Goal: Information Seeking & Learning: Check status

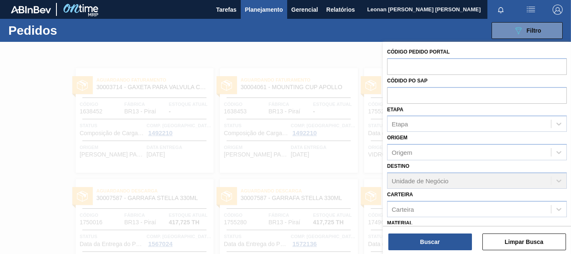
scroll to position [97, 0]
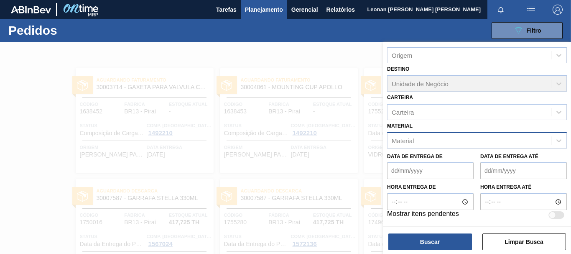
click at [468, 140] on div "Material" at bounding box center [469, 140] width 163 height 12
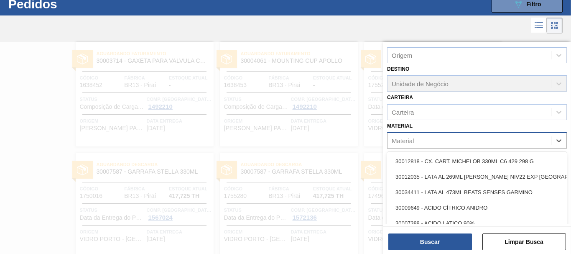
scroll to position [27, 0]
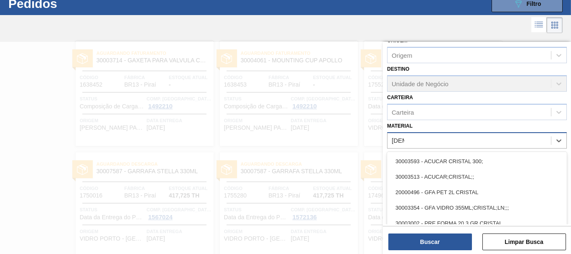
type input "[DEMOGRAPHIC_DATA]"
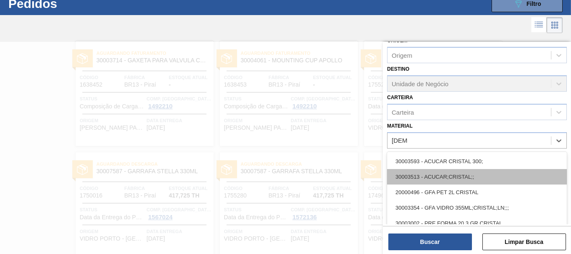
click at [458, 174] on div "30003513 - ACUCAR;CRISTAL;;" at bounding box center [477, 176] width 180 height 15
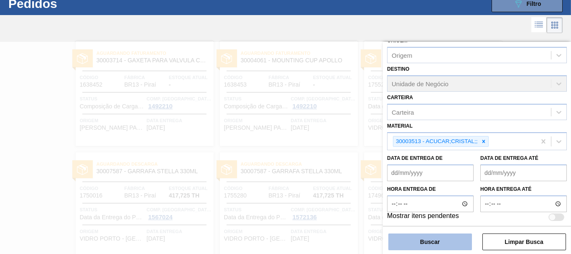
click at [452, 238] on button "Buscar" at bounding box center [430, 241] width 84 height 17
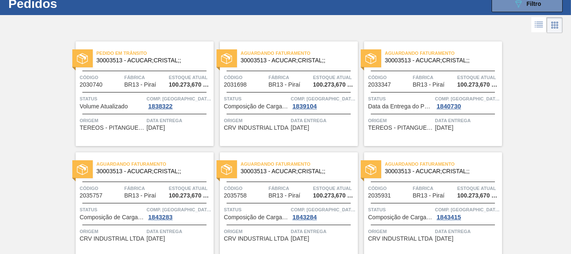
click at [320, 57] on span "Aguardando Faturamento" at bounding box center [299, 53] width 117 height 8
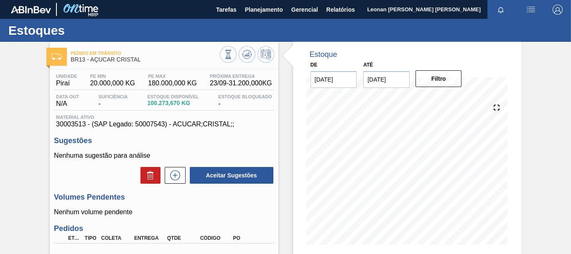
click at [61, 56] on img at bounding box center [56, 57] width 10 height 6
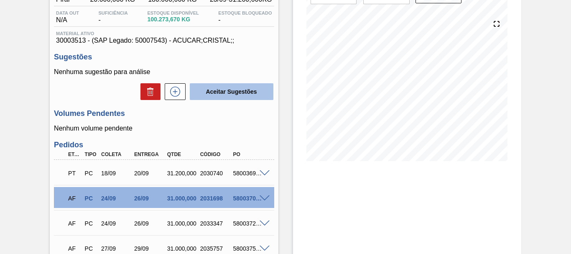
scroll to position [125, 0]
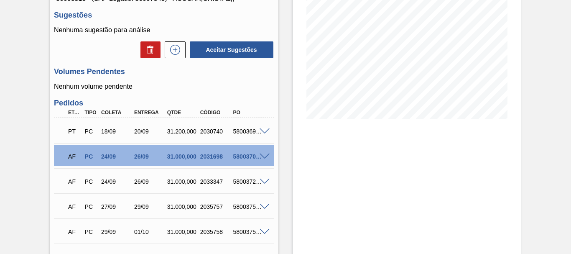
click at [263, 130] on span at bounding box center [265, 131] width 10 height 6
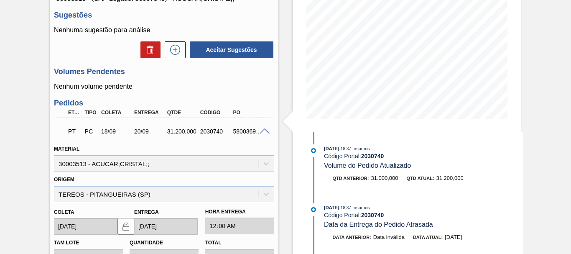
click at [266, 131] on span at bounding box center [265, 131] width 10 height 6
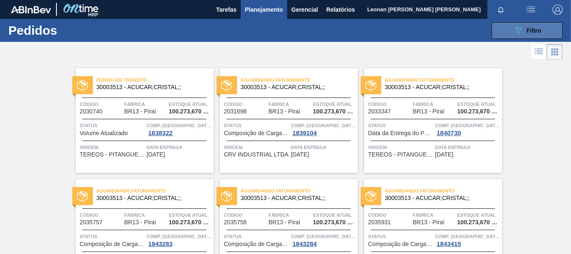
click at [528, 30] on span "Filtro" at bounding box center [534, 30] width 15 height 7
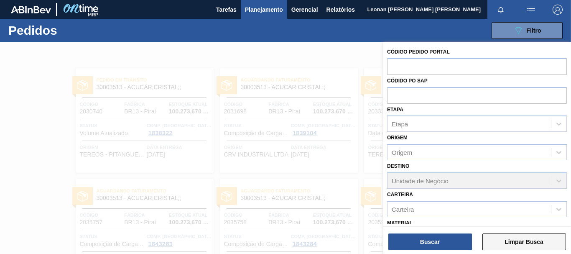
click at [544, 245] on button "Limpar Busca" at bounding box center [524, 241] width 84 height 17
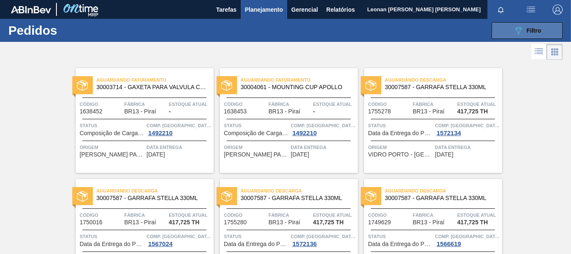
click at [534, 30] on span "Filtro" at bounding box center [534, 30] width 15 height 7
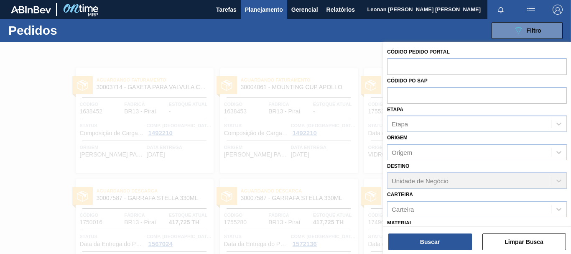
scroll to position [97, 0]
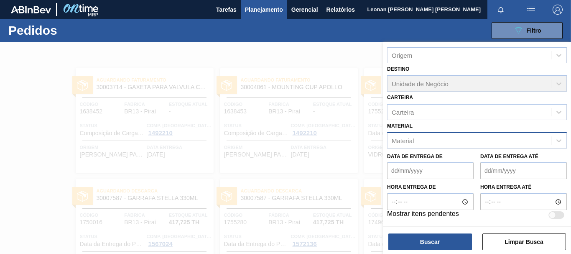
click at [475, 138] on div "Material" at bounding box center [469, 140] width 163 height 12
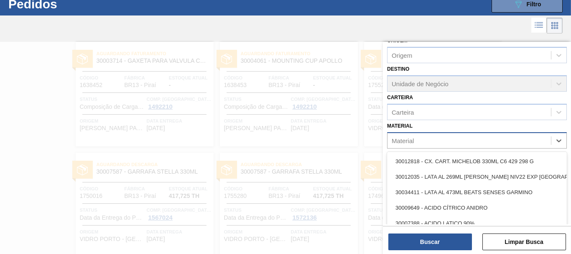
scroll to position [27, 0]
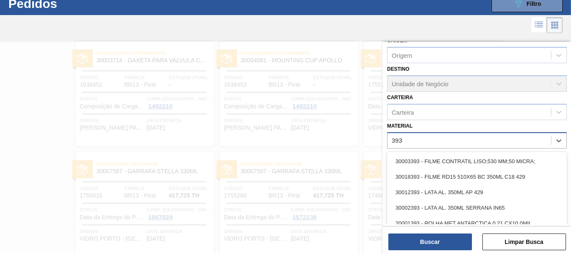
type input "3934"
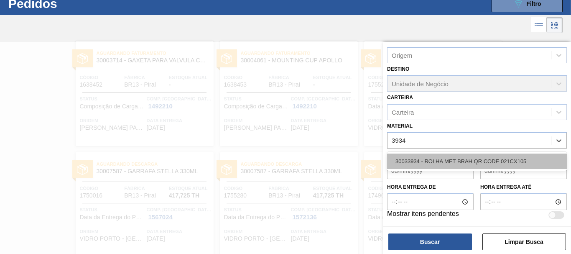
click at [478, 163] on div "30033934 - ROLHA MET BRAH QR CODE 021CX105" at bounding box center [477, 160] width 180 height 15
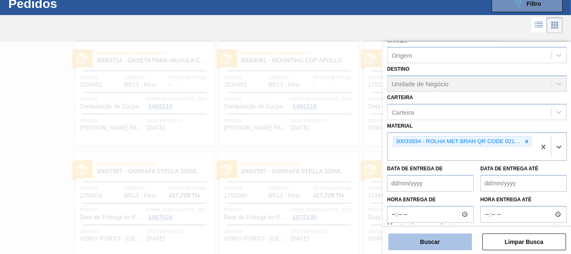
click at [439, 247] on button "Buscar" at bounding box center [430, 241] width 84 height 17
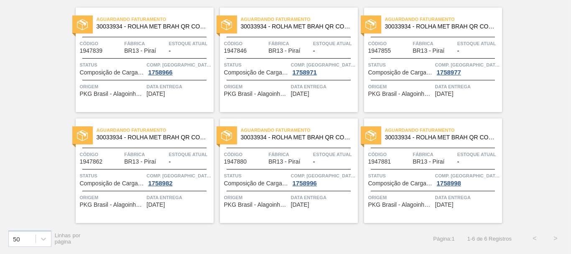
scroll to position [19, 0]
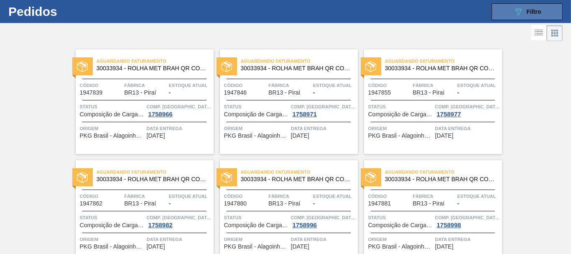
click at [505, 15] on button "089F7B8B-B2A5-4AFE-B5C0-19BA573D28AC Filtro" at bounding box center [527, 11] width 71 height 17
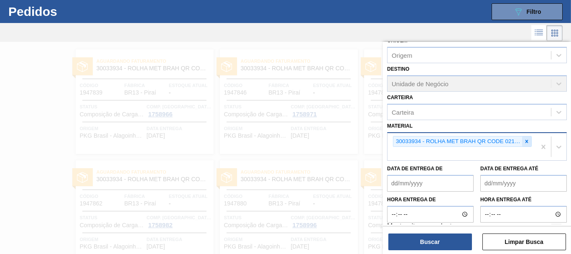
click at [525, 140] on icon at bounding box center [527, 141] width 6 height 6
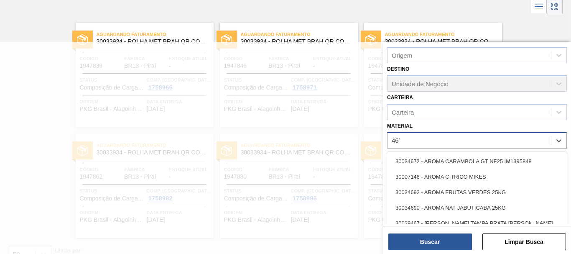
type input "4670"
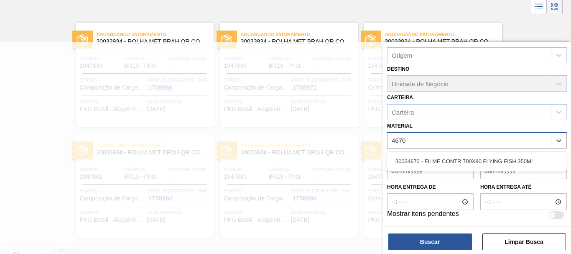
scroll to position [46, 0]
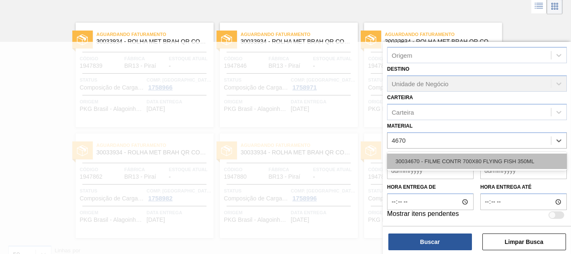
click at [528, 162] on div "30034670 - FILME CONTR 700X80 FLYING FISH 350ML" at bounding box center [477, 160] width 180 height 15
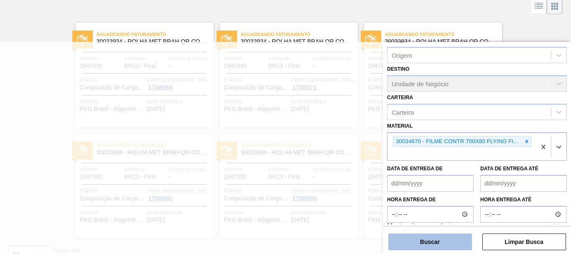
click at [439, 242] on button "Buscar" at bounding box center [430, 241] width 84 height 17
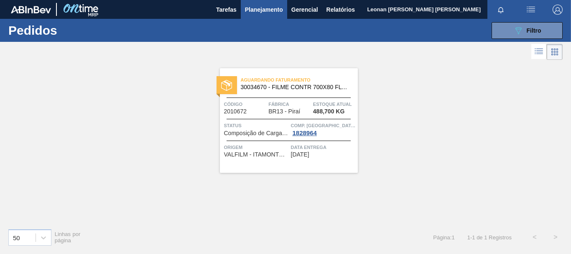
scroll to position [0, 0]
click at [531, 29] on span "Filtro" at bounding box center [534, 30] width 15 height 7
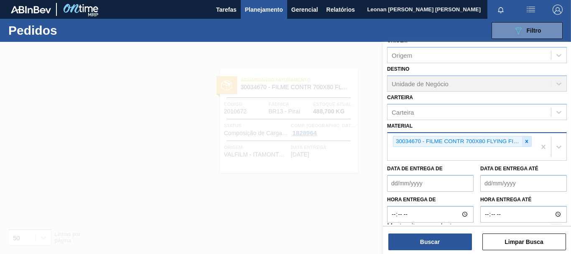
click at [526, 139] on icon at bounding box center [527, 141] width 6 height 6
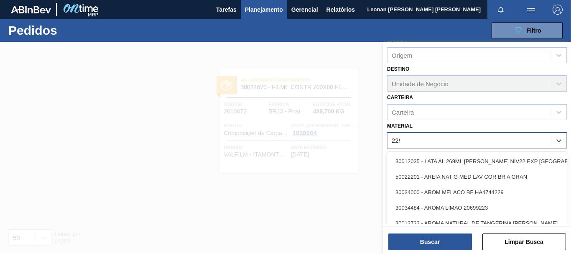
type input "2293"
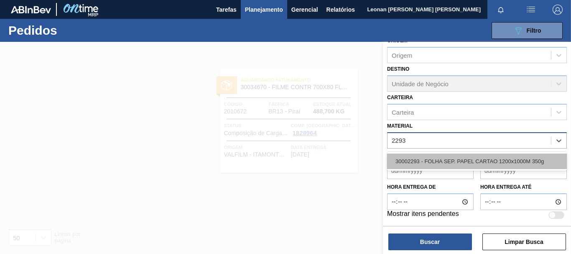
click at [516, 166] on div "30002293 - FOLHA SEP. PAPEL CARTAO 1200x1000M 350g" at bounding box center [477, 160] width 180 height 15
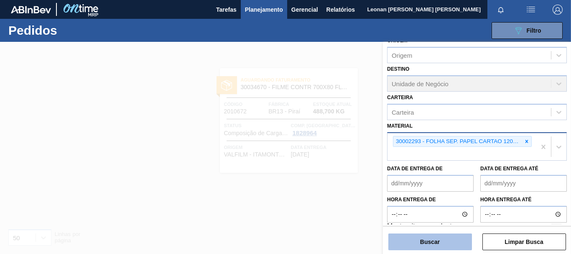
click at [466, 237] on button "Buscar" at bounding box center [430, 241] width 84 height 17
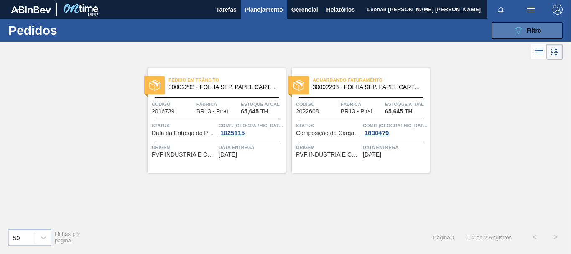
click at [549, 28] on button "089F7B8B-B2A5-4AFE-B5C0-19BA573D28AC Filtro" at bounding box center [527, 30] width 71 height 17
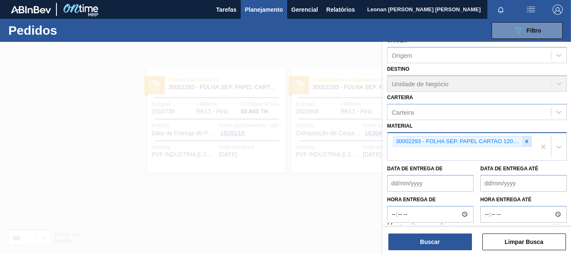
click at [527, 138] on div at bounding box center [526, 141] width 9 height 10
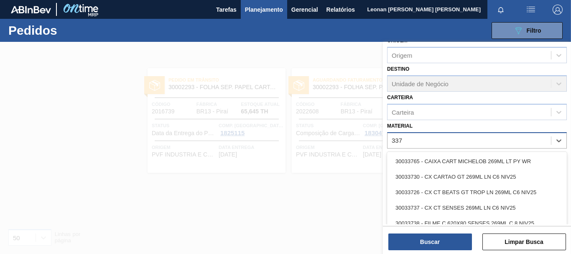
type input "3371"
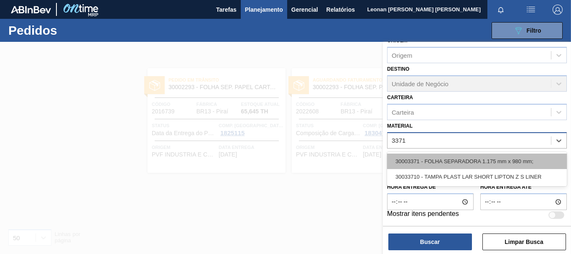
click at [486, 159] on div "30003371 - FOLHA SEPARADORA 1.175 mm x 980 mm;" at bounding box center [477, 160] width 180 height 15
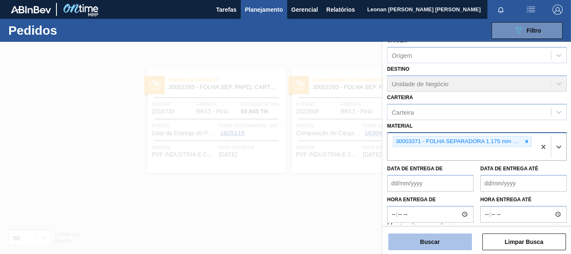
click at [462, 240] on button "Buscar" at bounding box center [430, 241] width 84 height 17
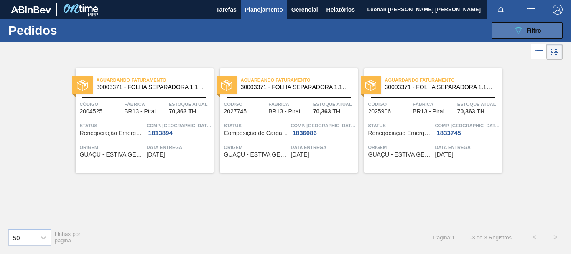
click at [508, 26] on button "089F7B8B-B2A5-4AFE-B5C0-19BA573D28AC Filtro" at bounding box center [527, 30] width 71 height 17
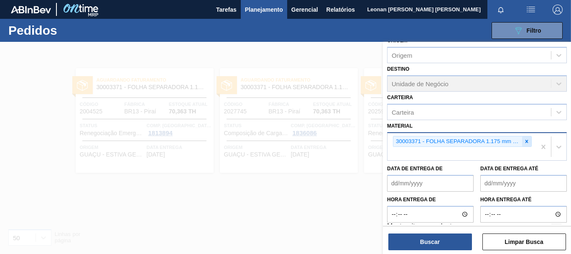
click at [528, 140] on icon at bounding box center [527, 141] width 6 height 6
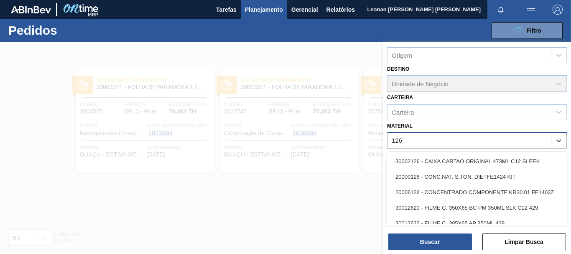
type input "1269"
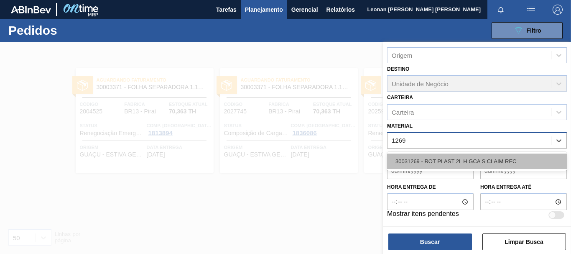
click at [507, 162] on div "30031269 - ROT PLAST 2L H GCA S CLAIM REC" at bounding box center [477, 160] width 180 height 15
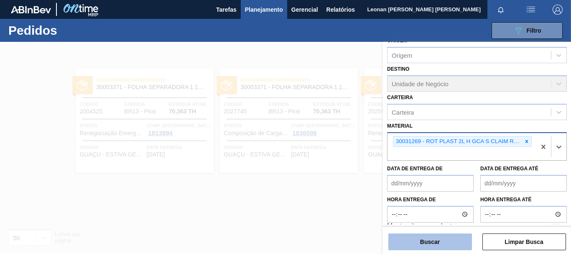
click at [445, 239] on button "Buscar" at bounding box center [430, 241] width 84 height 17
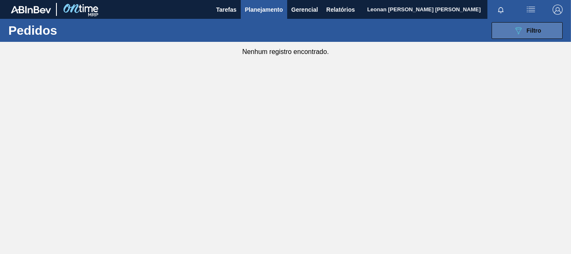
click at [524, 36] on button "089F7B8B-B2A5-4AFE-B5C0-19BA573D28AC Filtro" at bounding box center [527, 30] width 71 height 17
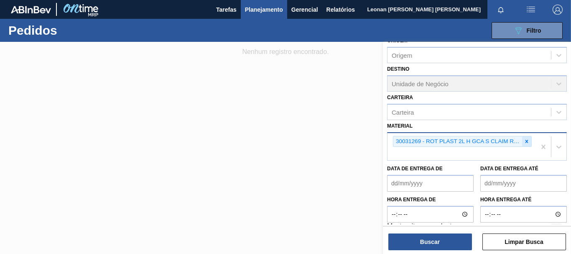
click at [526, 142] on icon at bounding box center [527, 141] width 3 height 3
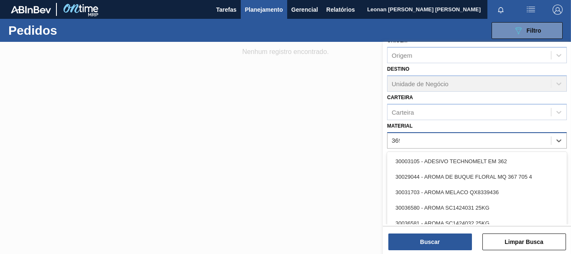
type input "3696"
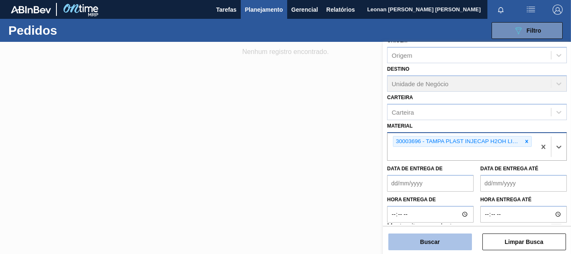
click at [430, 242] on button "Buscar" at bounding box center [430, 241] width 84 height 17
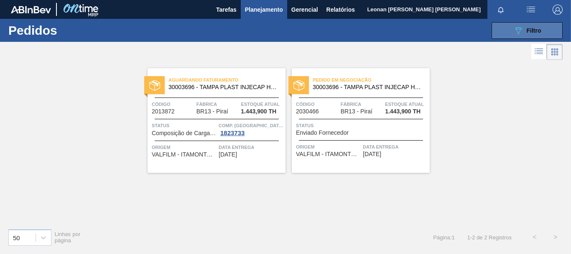
click at [501, 28] on button "089F7B8B-B2A5-4AFE-B5C0-19BA573D28AC Filtro" at bounding box center [527, 30] width 71 height 17
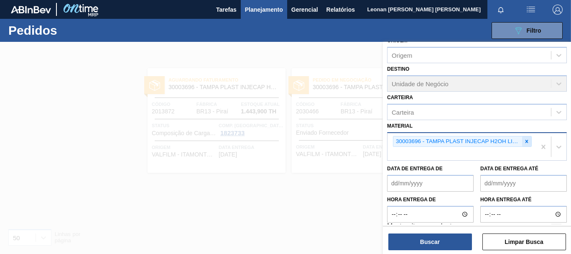
click at [527, 140] on icon at bounding box center [527, 141] width 6 height 6
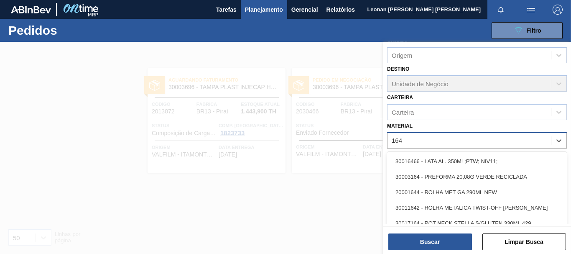
type input "1645"
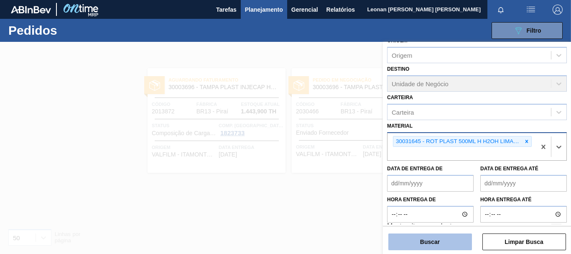
click at [455, 241] on button "Buscar" at bounding box center [430, 241] width 84 height 17
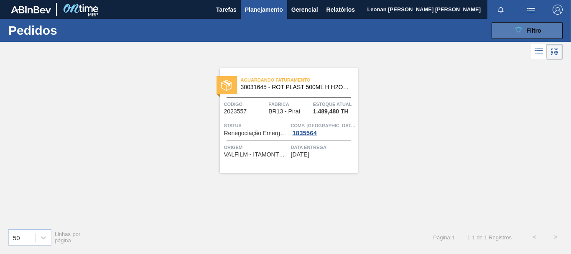
click at [532, 31] on span "Filtro" at bounding box center [534, 30] width 15 height 7
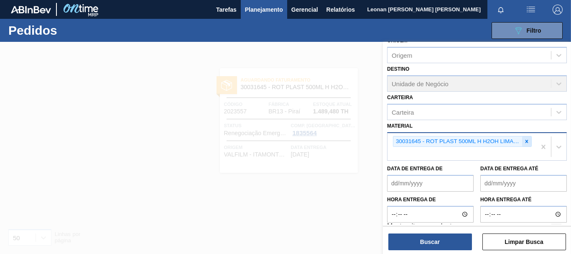
click at [526, 143] on icon at bounding box center [527, 141] width 3 height 3
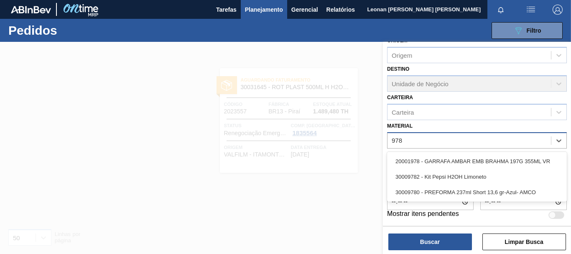
type input "9782"
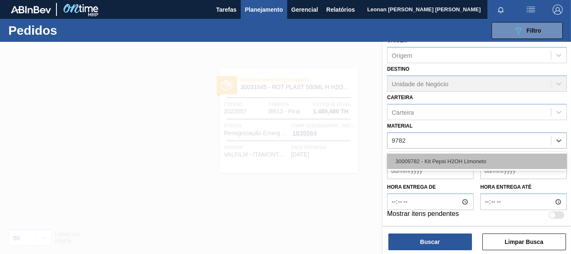
click at [459, 160] on div "30009782 - Kit Pepsi H2OH Limoneto" at bounding box center [477, 160] width 180 height 15
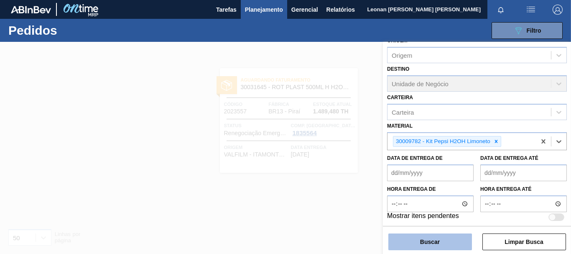
click at [431, 242] on button "Buscar" at bounding box center [430, 241] width 84 height 17
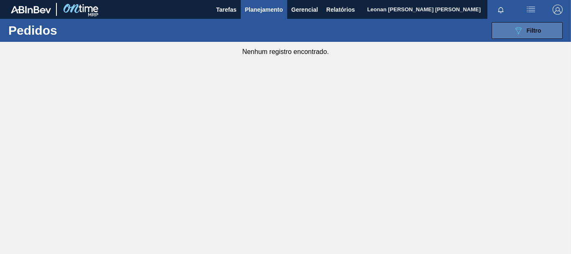
click at [553, 25] on button "089F7B8B-B2A5-4AFE-B5C0-19BA573D28AC Filtro" at bounding box center [527, 30] width 71 height 17
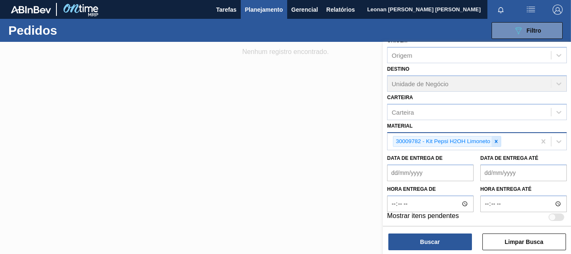
click at [498, 141] on icon at bounding box center [496, 141] width 6 height 6
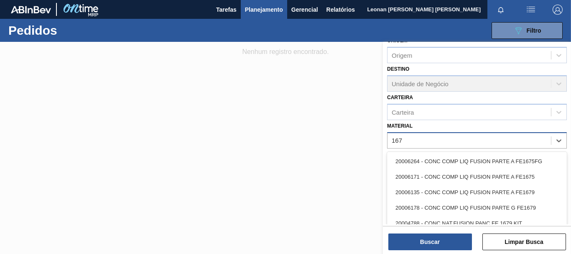
type input "1670"
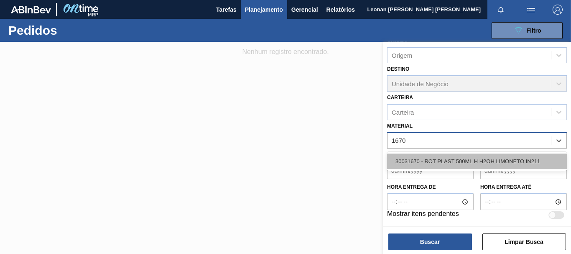
click at [461, 161] on div "30031670 - ROT PLAST 500ML H H2OH LIMONETO IN211" at bounding box center [477, 160] width 180 height 15
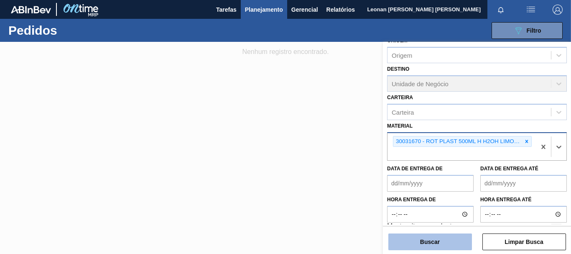
click at [461, 240] on button "Buscar" at bounding box center [430, 241] width 84 height 17
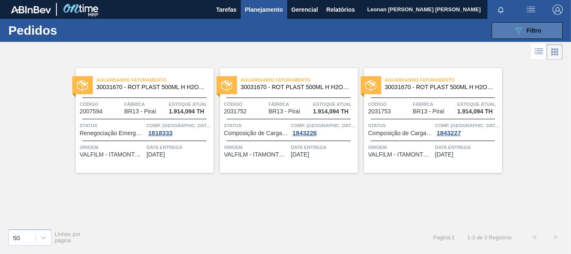
click at [546, 31] on button "089F7B8B-B2A5-4AFE-B5C0-19BA573D28AC Filtro" at bounding box center [527, 30] width 71 height 17
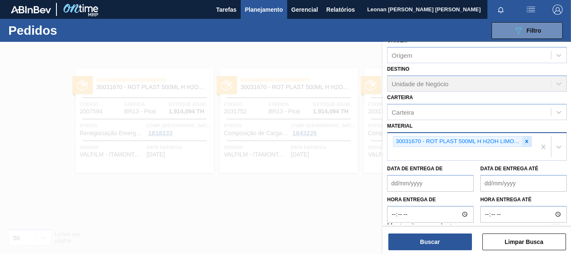
click at [524, 143] on icon at bounding box center [527, 141] width 6 height 6
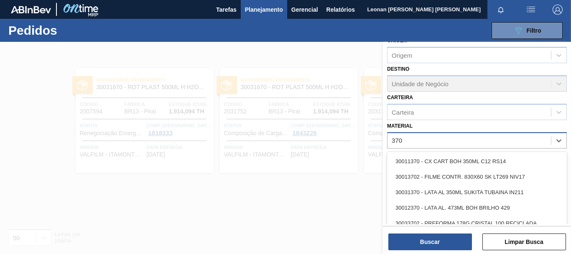
type input "3702"
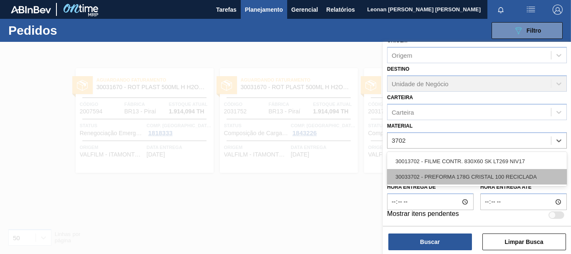
click at [473, 176] on div "30033702 - PREFORMA 178G CRISTAL 100 RECICLADA" at bounding box center [477, 176] width 180 height 15
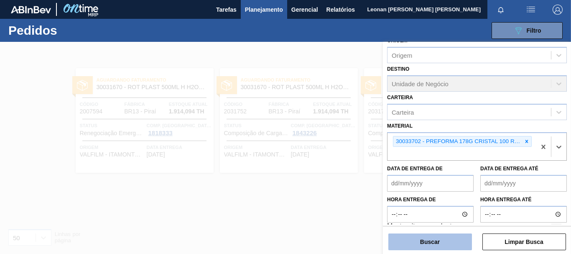
click at [462, 243] on button "Buscar" at bounding box center [430, 241] width 84 height 17
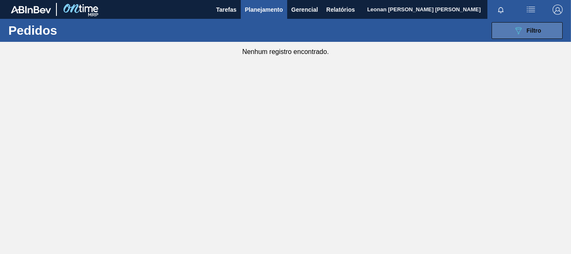
click at [505, 31] on button "089F7B8B-B2A5-4AFE-B5C0-19BA573D28AC Filtro" at bounding box center [527, 30] width 71 height 17
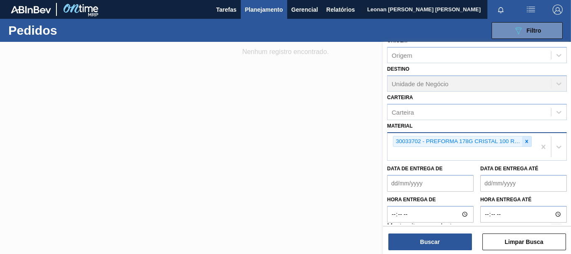
click at [526, 140] on icon at bounding box center [527, 141] width 6 height 6
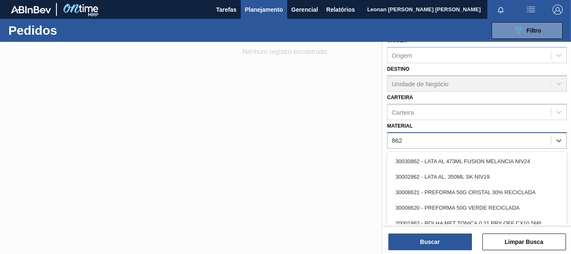
type input "8620"
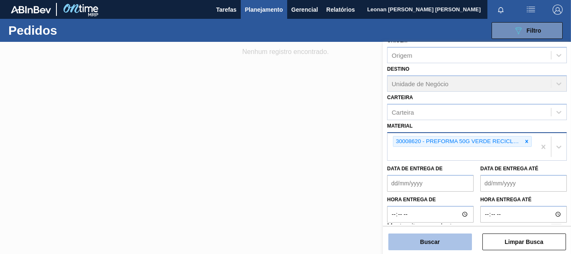
click at [443, 245] on button "Buscar" at bounding box center [430, 241] width 84 height 17
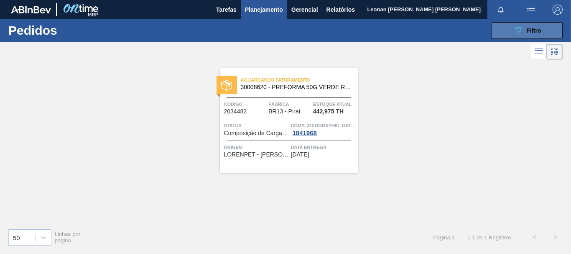
click at [532, 29] on span "Filtro" at bounding box center [534, 30] width 15 height 7
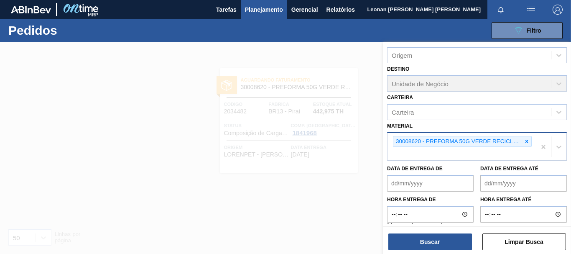
click at [528, 141] on icon at bounding box center [527, 141] width 6 height 6
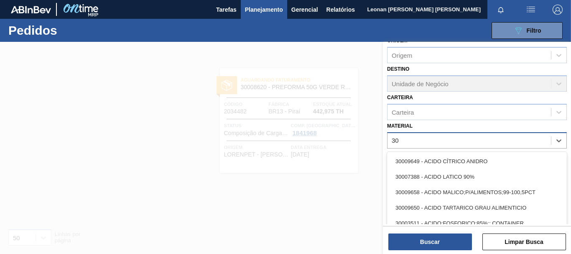
type input "3"
type input "0745"
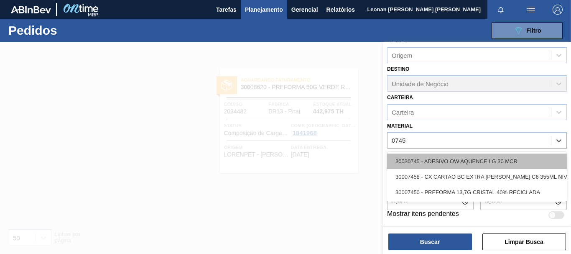
click at [487, 159] on div "30030745 - ADESIVO OW AQUENCE LG 30 MCR" at bounding box center [477, 160] width 180 height 15
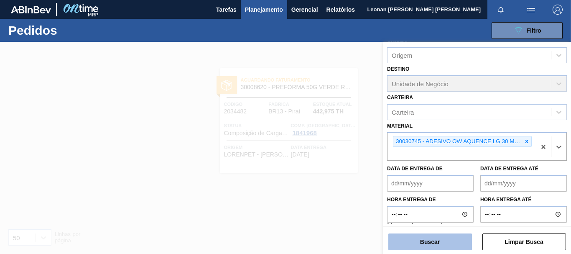
click at [440, 245] on button "Buscar" at bounding box center [430, 241] width 84 height 17
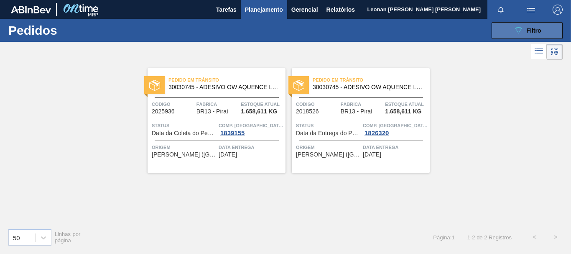
click at [507, 29] on button "089F7B8B-B2A5-4AFE-B5C0-19BA573D28AC Filtro" at bounding box center [527, 30] width 71 height 17
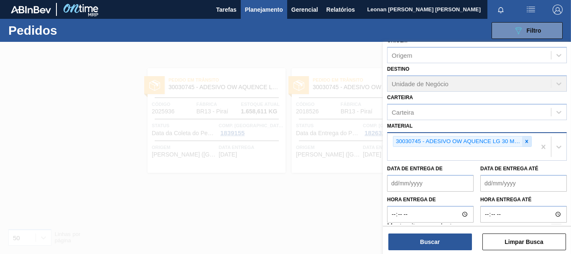
click at [526, 143] on icon at bounding box center [527, 141] width 6 height 6
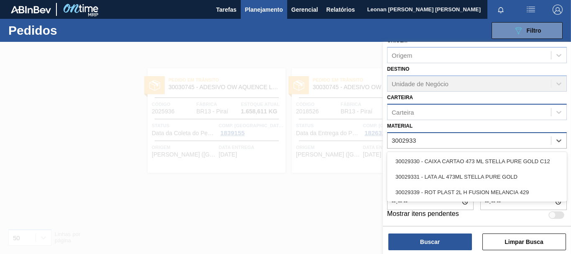
type input "30029330"
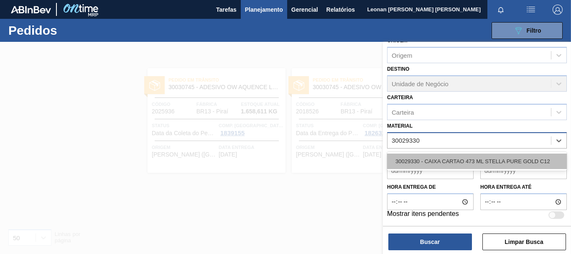
click at [464, 161] on div "30029330 - CAIXA CARTAO 473 ML STELLA PURE GOLD C12" at bounding box center [477, 160] width 180 height 15
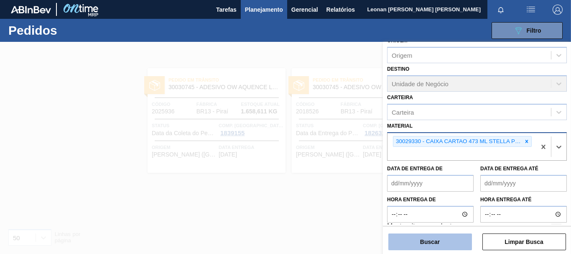
click at [454, 237] on button "Buscar" at bounding box center [430, 241] width 84 height 17
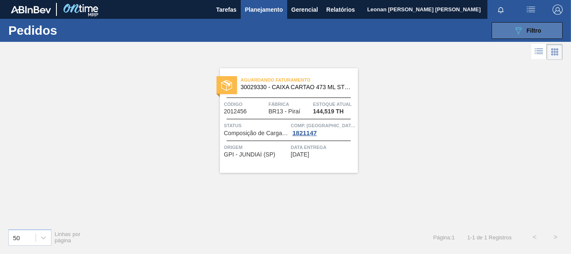
click at [501, 30] on button "089F7B8B-B2A5-4AFE-B5C0-19BA573D28AC Filtro" at bounding box center [527, 30] width 71 height 17
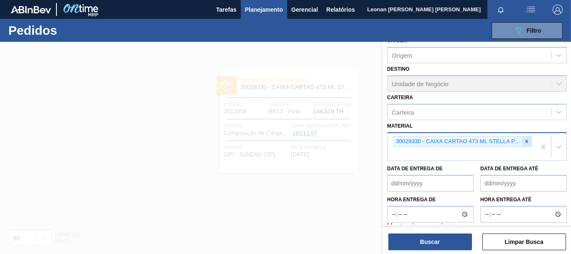
click at [526, 142] on icon at bounding box center [527, 141] width 3 height 3
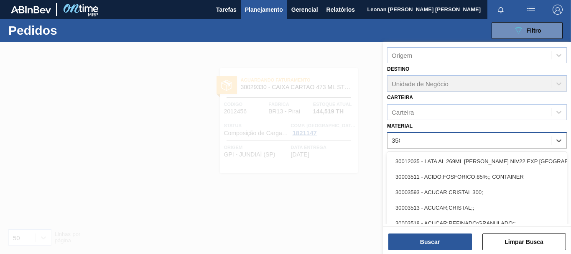
type input "3581"
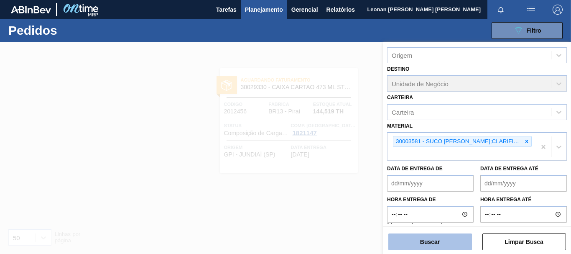
click at [436, 242] on button "Buscar" at bounding box center [430, 241] width 84 height 17
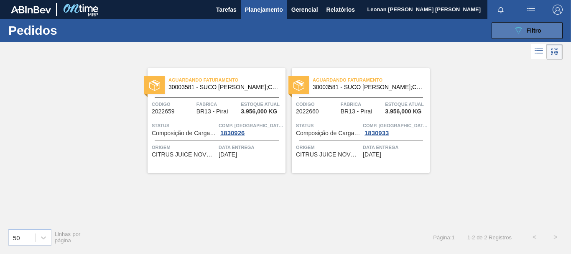
click at [525, 33] on div "089F7B8B-B2A5-4AFE-B5C0-19BA573D28AC Filtro" at bounding box center [527, 31] width 28 height 10
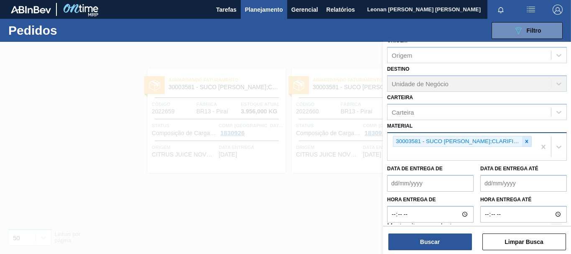
click at [524, 142] on icon at bounding box center [527, 141] width 6 height 6
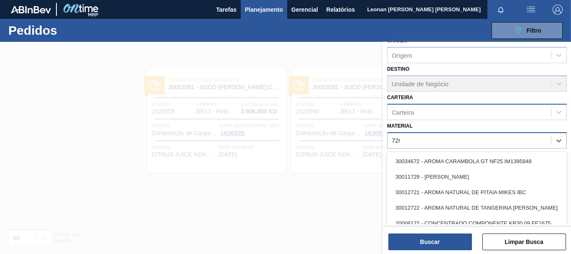
type input "7206"
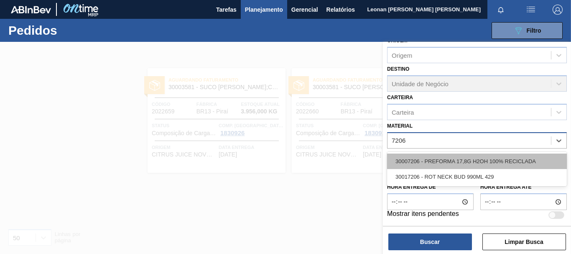
click at [542, 164] on div "30007206 - PREFORMA 17,8G H2OH 100% RECICLADA" at bounding box center [477, 160] width 180 height 15
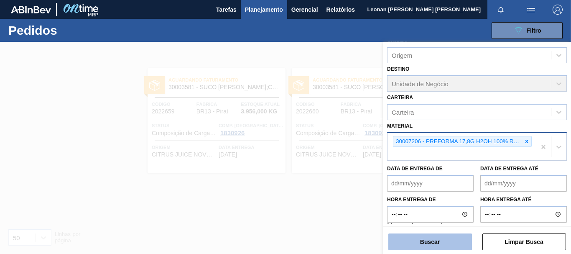
click at [448, 239] on button "Buscar" at bounding box center [430, 241] width 84 height 17
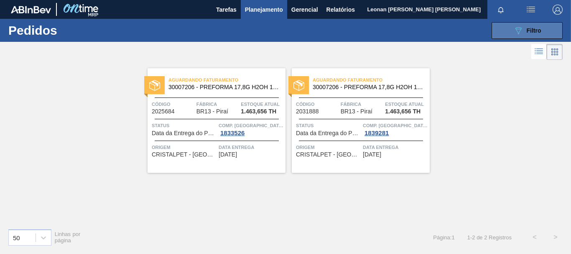
click at [517, 31] on icon at bounding box center [518, 30] width 6 height 7
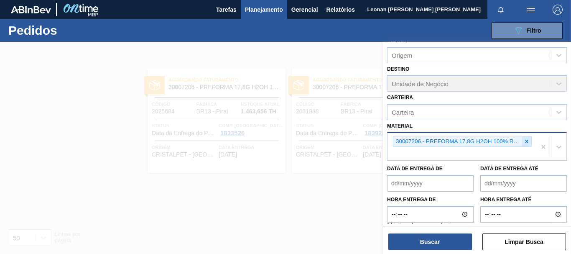
click at [527, 144] on icon at bounding box center [527, 141] width 6 height 6
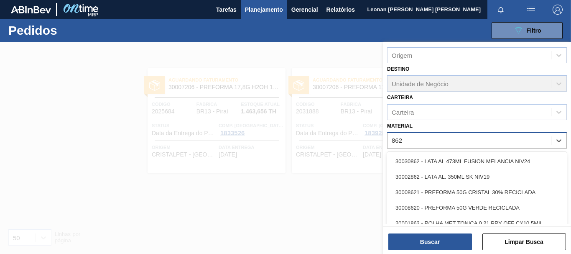
type input "8620"
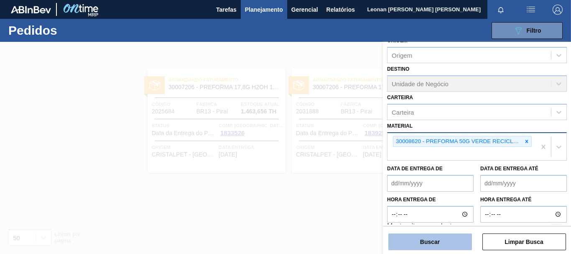
click at [459, 237] on button "Buscar" at bounding box center [430, 241] width 84 height 17
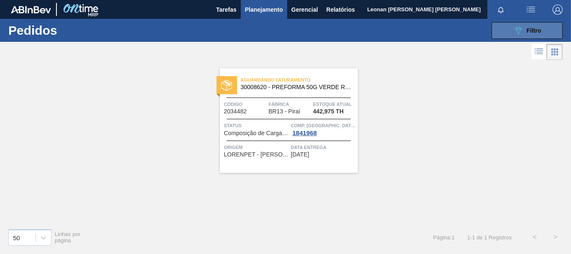
click at [508, 32] on button "089F7B8B-B2A5-4AFE-B5C0-19BA573D28AC Filtro" at bounding box center [527, 30] width 71 height 17
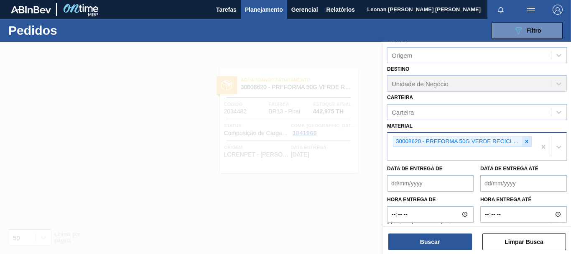
click at [526, 141] on icon at bounding box center [527, 141] width 3 height 3
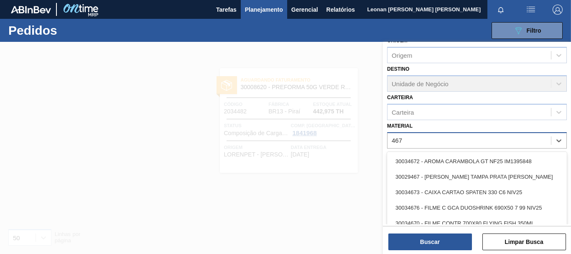
type input "4670"
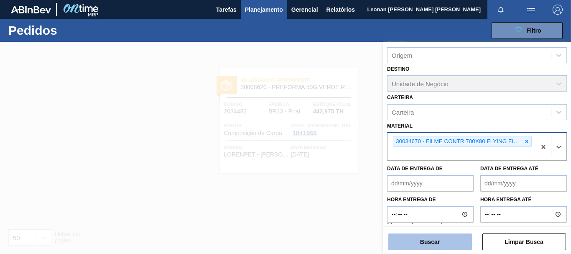
click at [451, 244] on button "Buscar" at bounding box center [430, 241] width 84 height 17
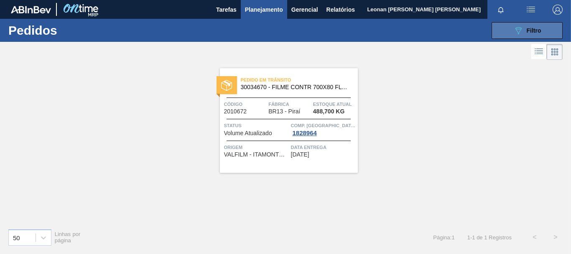
click at [503, 31] on button "089F7B8B-B2A5-4AFE-B5C0-19BA573D28AC Filtro" at bounding box center [527, 30] width 71 height 17
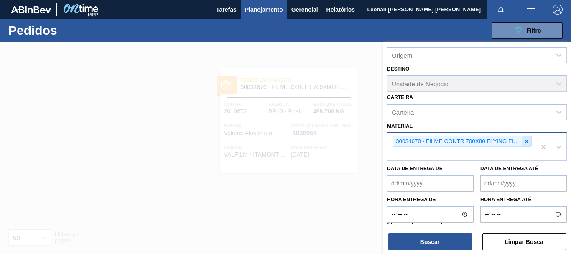
click at [528, 141] on div at bounding box center [526, 141] width 9 height 10
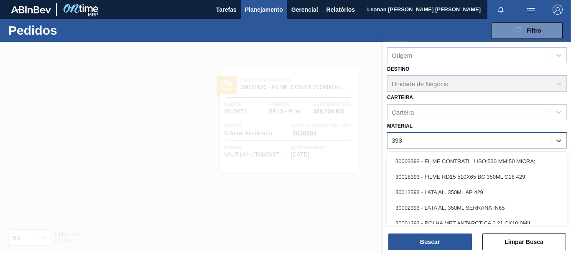
type input "3934"
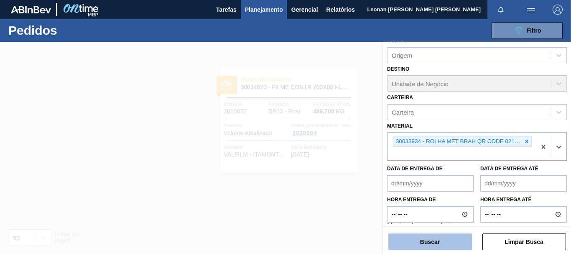
click at [453, 242] on button "Buscar" at bounding box center [430, 241] width 84 height 17
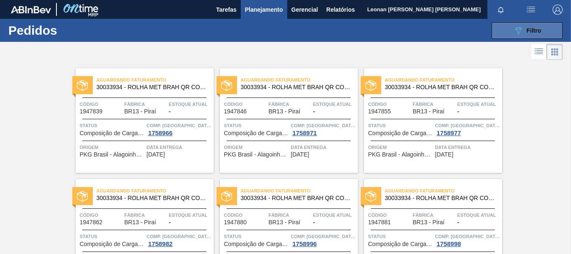
click at [530, 34] on div "089F7B8B-B2A5-4AFE-B5C0-19BA573D28AC Filtro" at bounding box center [527, 31] width 28 height 10
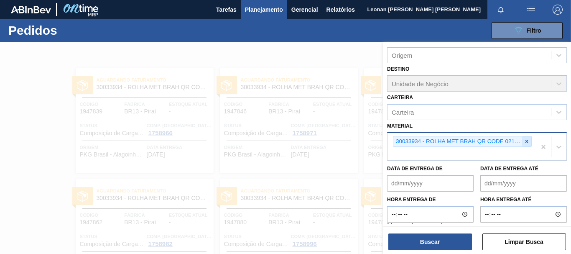
click at [528, 142] on div at bounding box center [526, 141] width 9 height 10
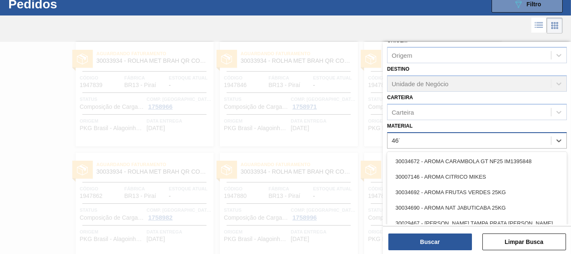
type input "4670"
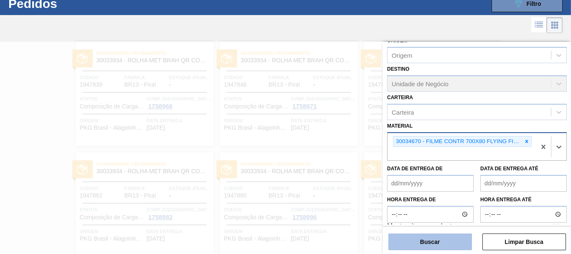
click at [444, 236] on button "Buscar" at bounding box center [430, 241] width 84 height 17
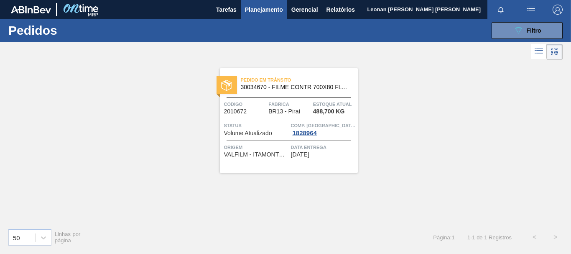
scroll to position [0, 0]
click at [534, 29] on span "Filtro" at bounding box center [534, 30] width 15 height 7
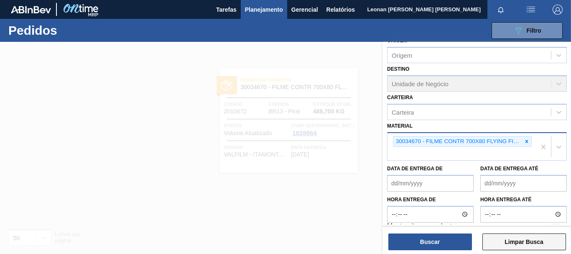
click at [545, 242] on button "Limpar Busca" at bounding box center [524, 241] width 84 height 17
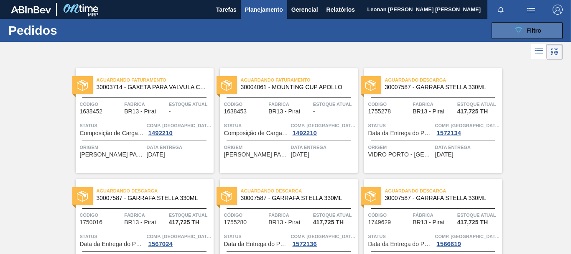
click at [515, 28] on icon at bounding box center [518, 30] width 6 height 7
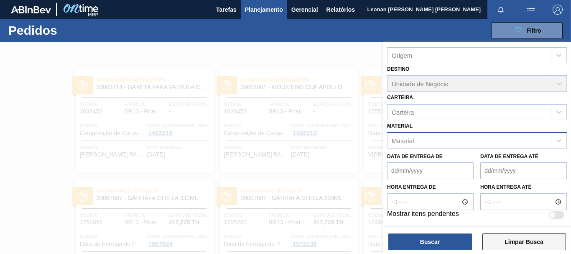
click at [522, 245] on button "Limpar Busca" at bounding box center [524, 241] width 84 height 17
